Goal: Task Accomplishment & Management: Manage account settings

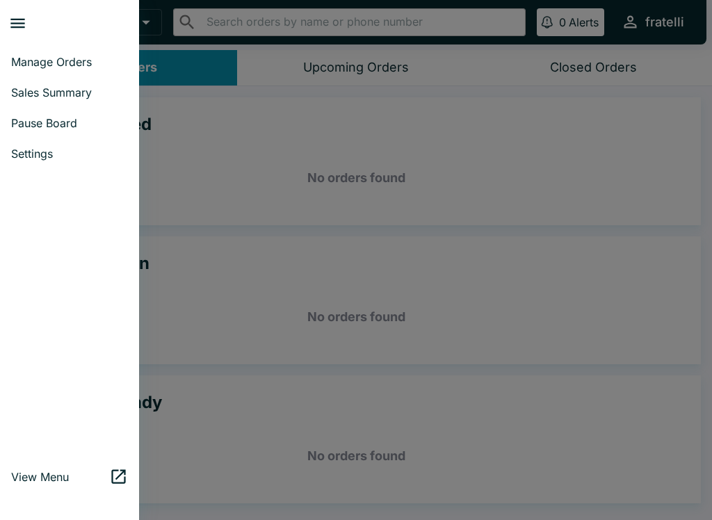
click at [72, 79] on link "Sales Summary" at bounding box center [69, 92] width 139 height 31
select select "03:00"
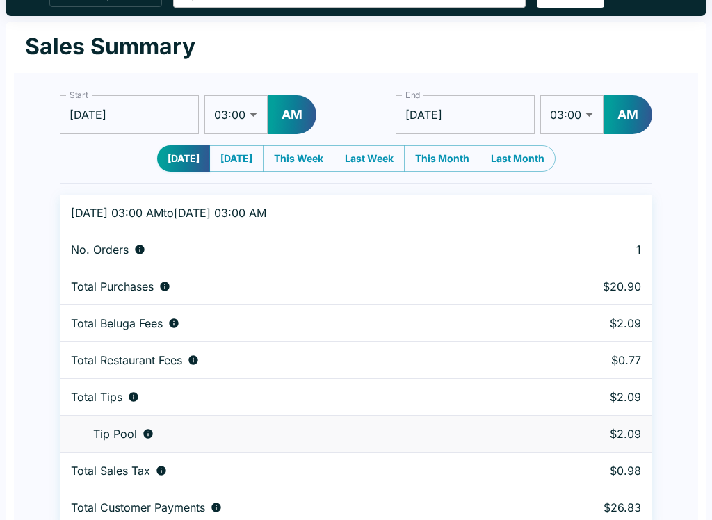
scroll to position [42, 0]
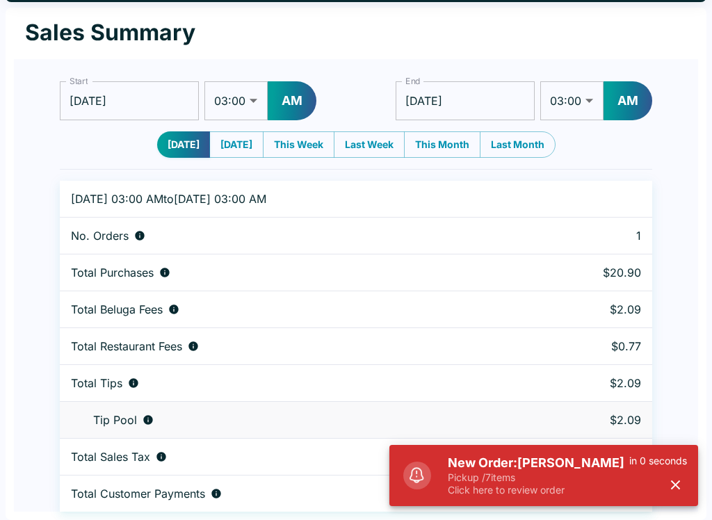
click at [544, 475] on p "Pickup / 7 items" at bounding box center [538, 477] width 181 height 13
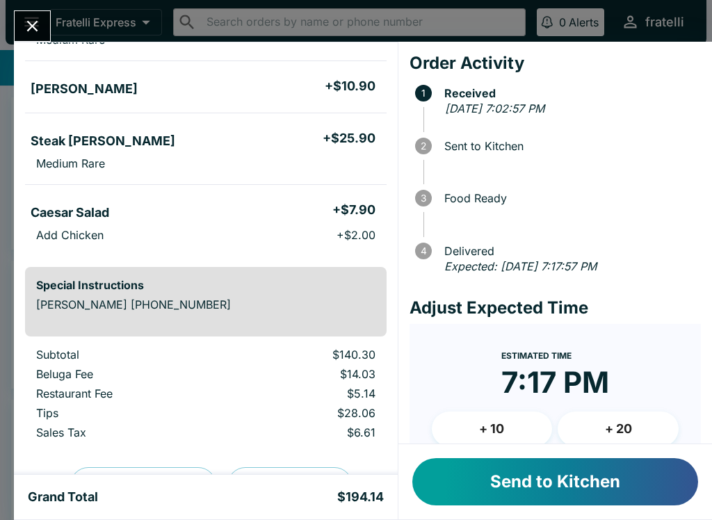
scroll to position [350, 0]
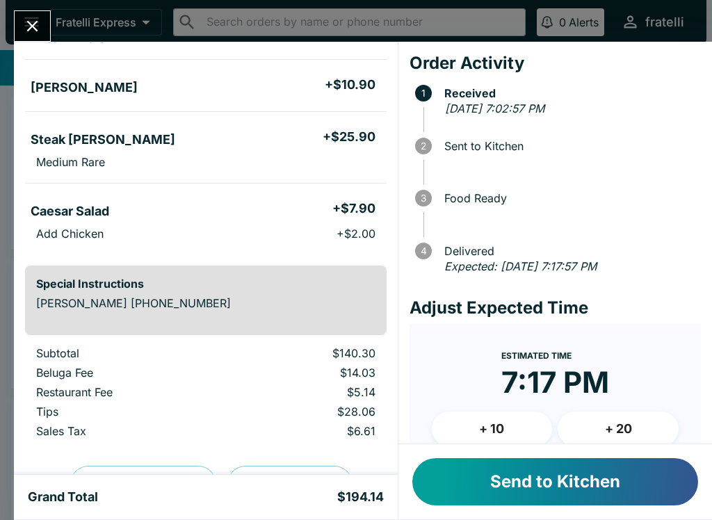
click at [498, 471] on button "Send to Kitchen" at bounding box center [555, 481] width 286 height 47
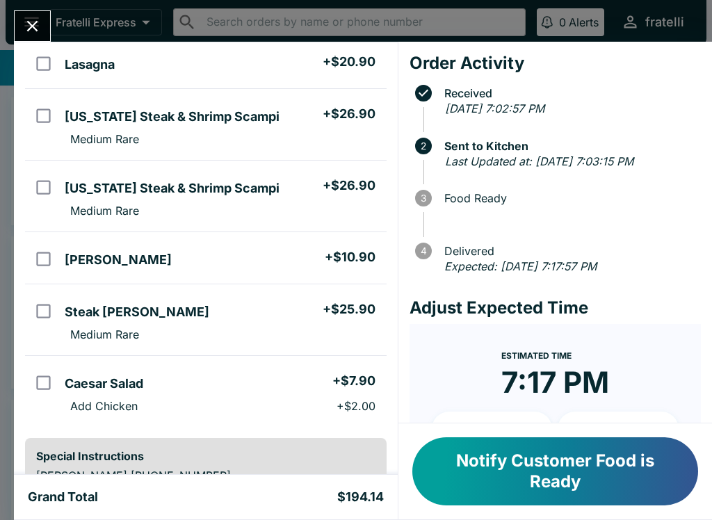
scroll to position [179, 0]
click at [541, 476] on button "Notify Customer Food is Ready" at bounding box center [555, 471] width 286 height 68
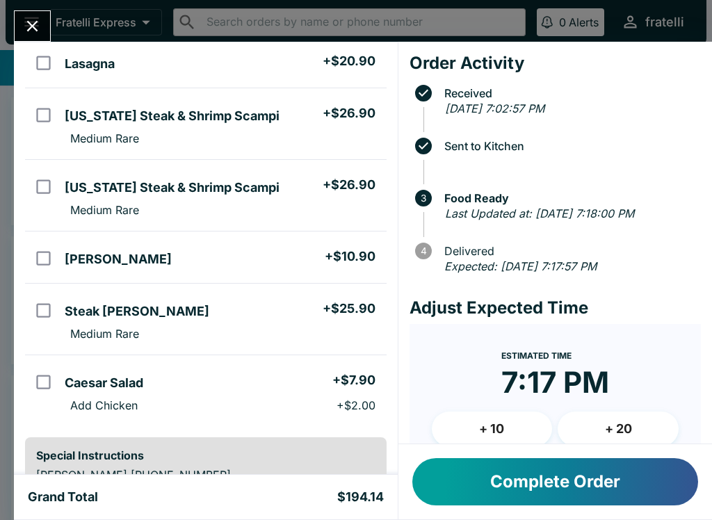
click at [560, 483] on button "Complete Order" at bounding box center [555, 481] width 286 height 47
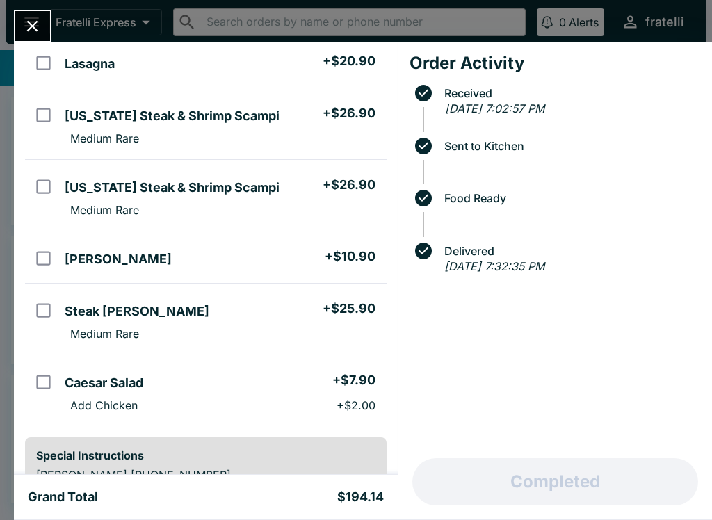
click at [30, 1] on div "[PERSON_NAME] Order # 181779 Pickup 7 Items Chicken [PERSON_NAME] + $18.90 Lasa…" at bounding box center [356, 260] width 712 height 520
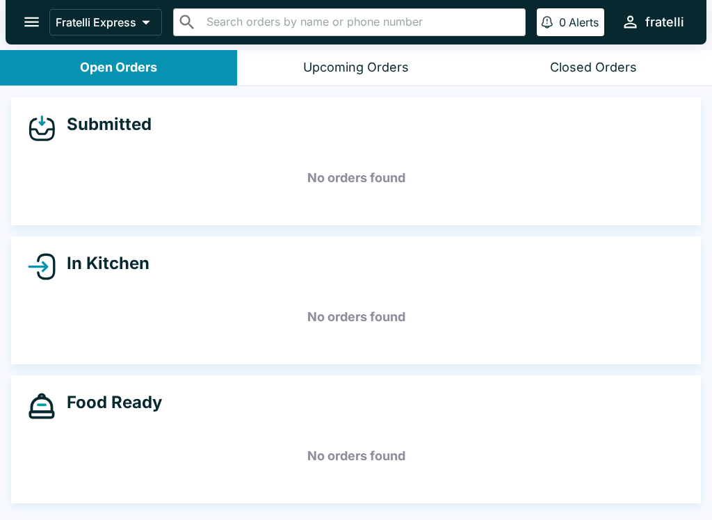
click at [33, 26] on icon "open drawer" at bounding box center [31, 22] width 15 height 10
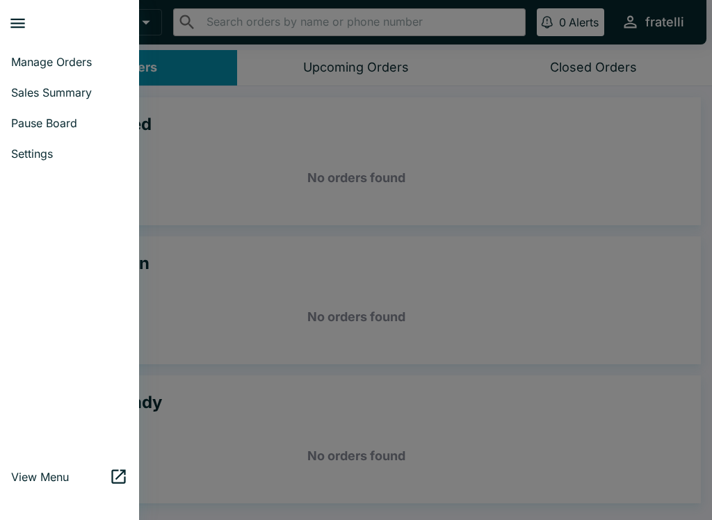
click at [52, 95] on span "Sales Summary" at bounding box center [69, 92] width 117 height 14
select select "03:00"
